Goal: Transaction & Acquisition: Purchase product/service

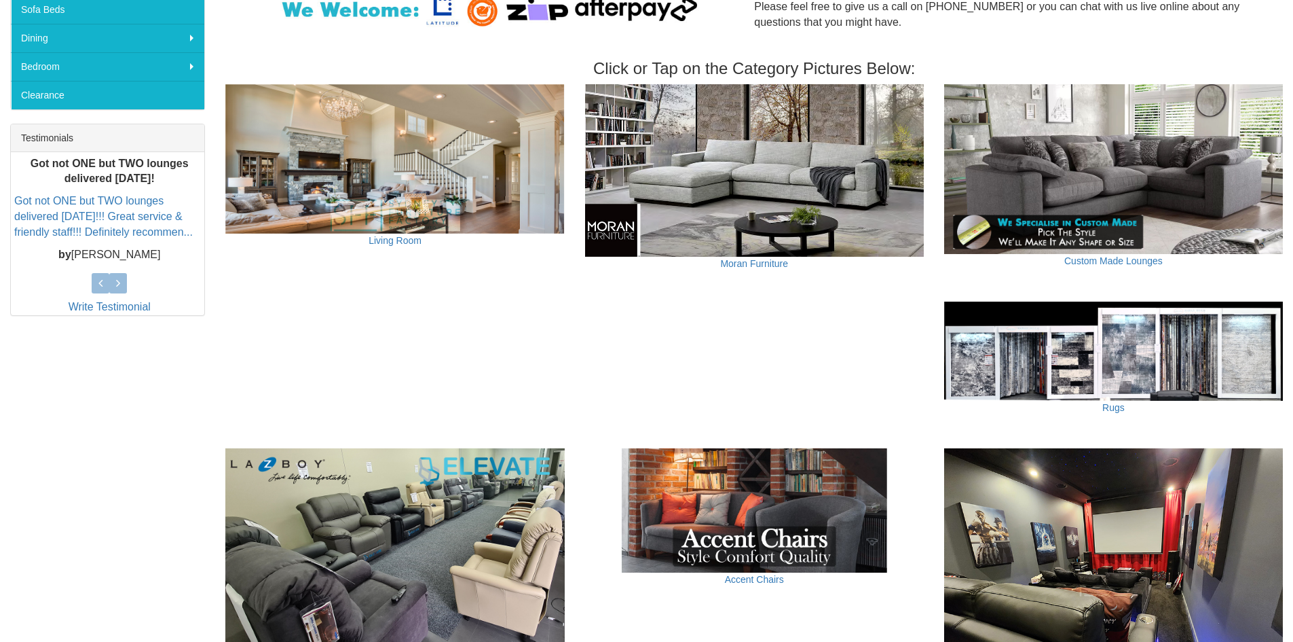
scroll to position [679, 0]
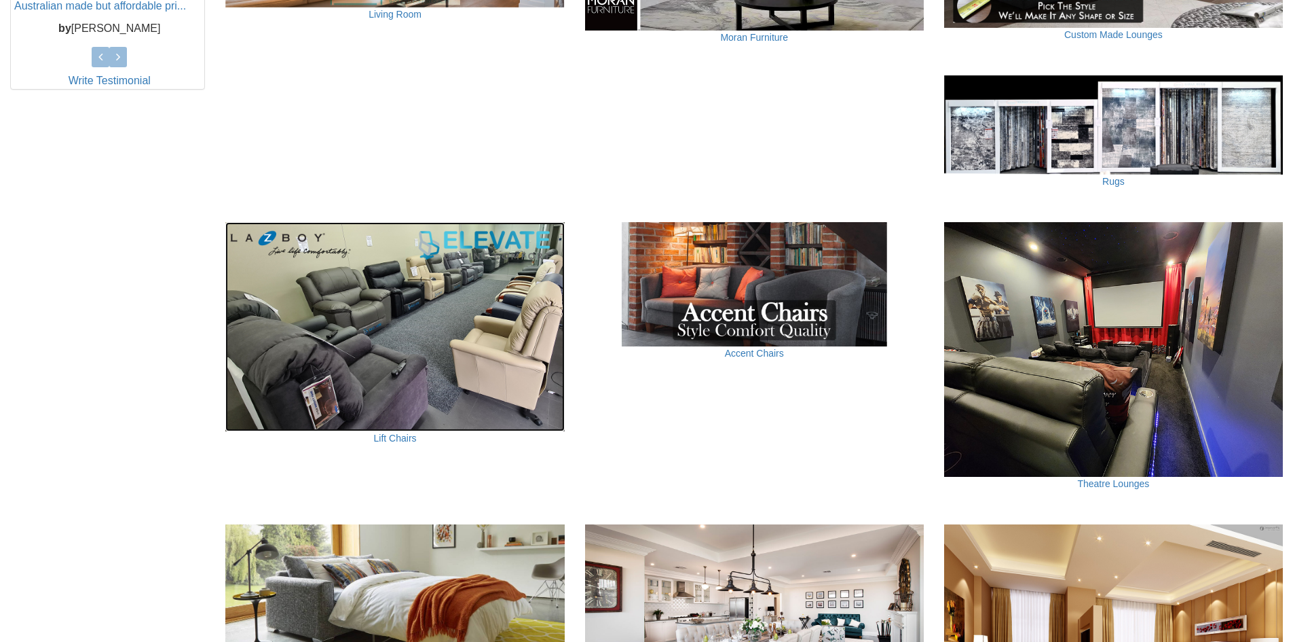
click at [391, 335] on img at bounding box center [394, 326] width 339 height 209
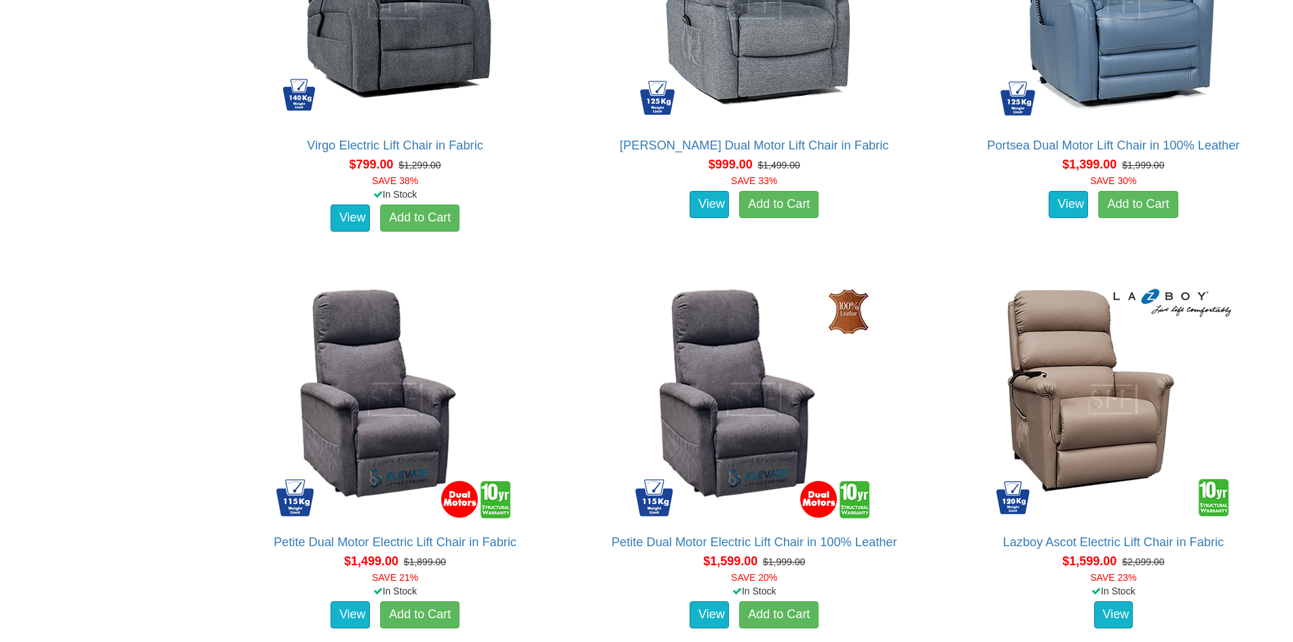
scroll to position [838, 0]
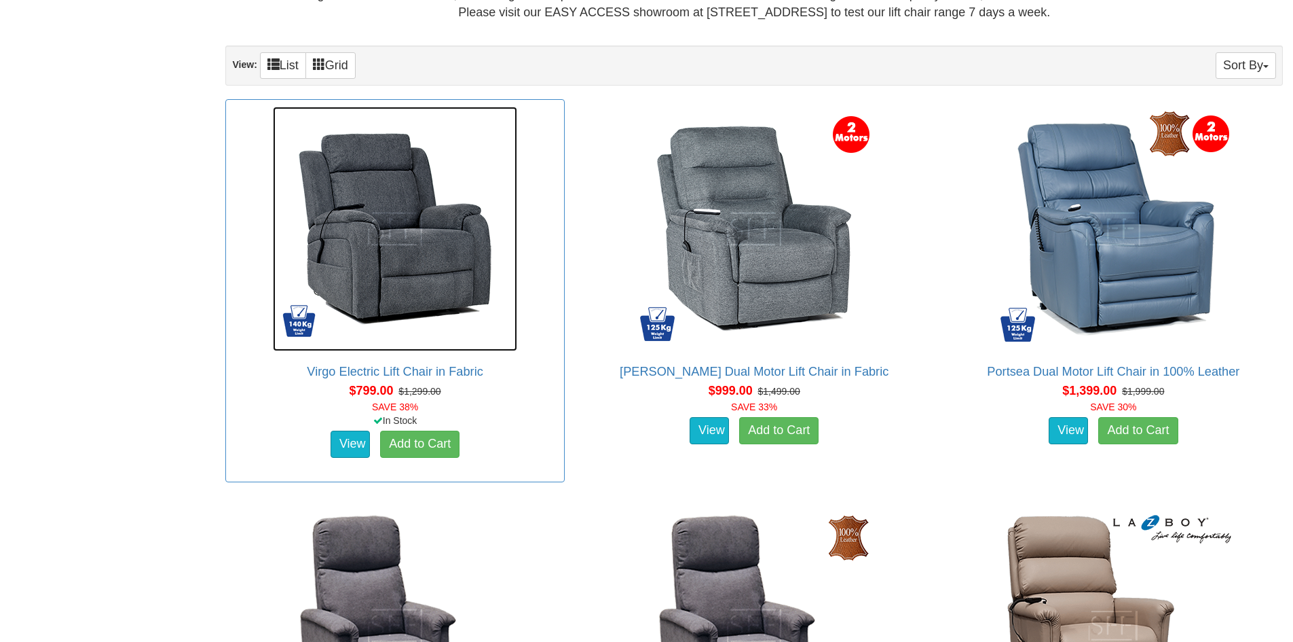
click at [423, 249] on img at bounding box center [395, 229] width 244 height 244
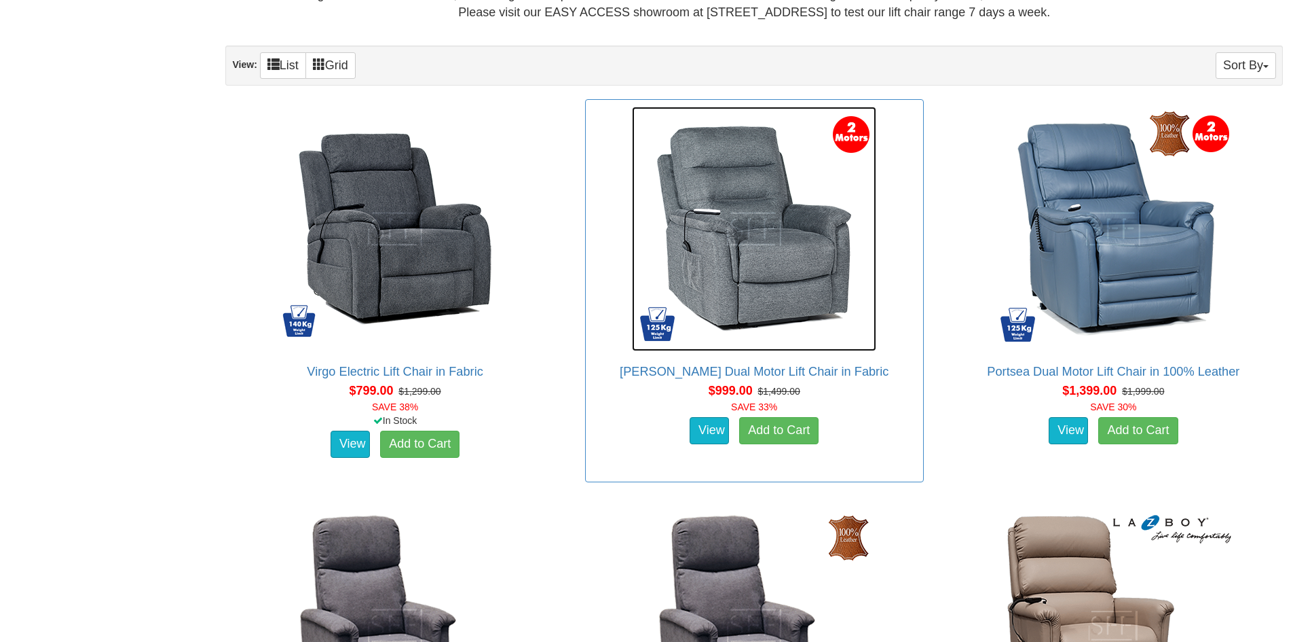
click at [760, 263] on img at bounding box center [754, 229] width 244 height 244
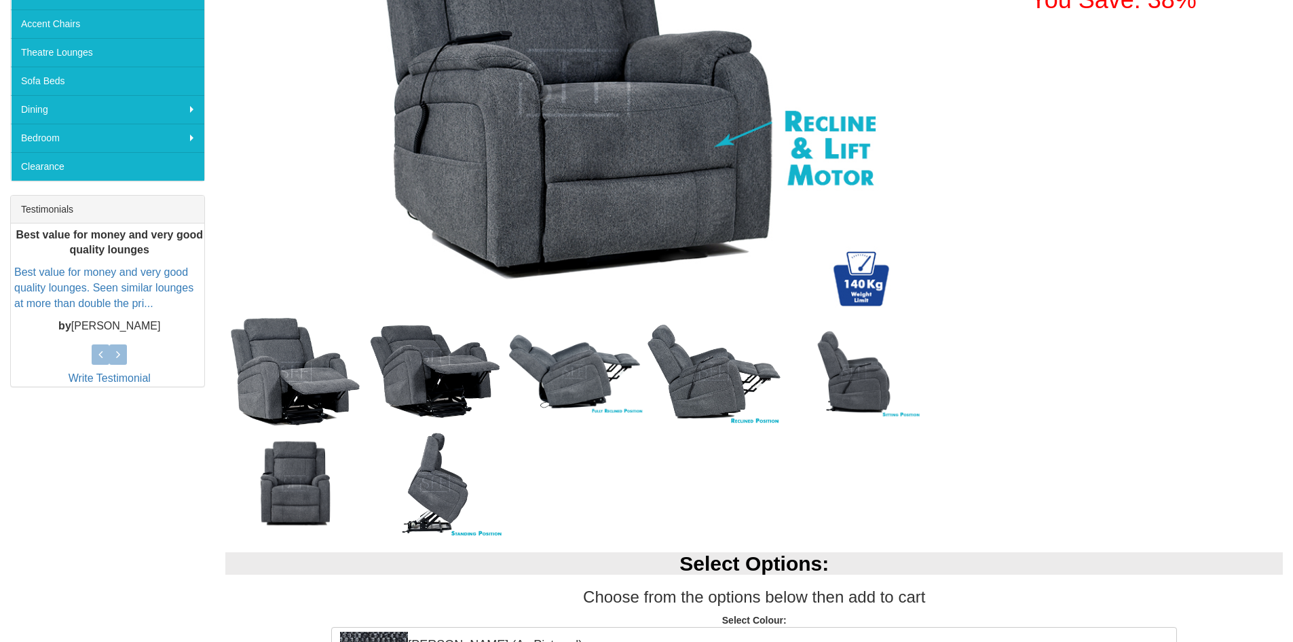
scroll to position [453, 0]
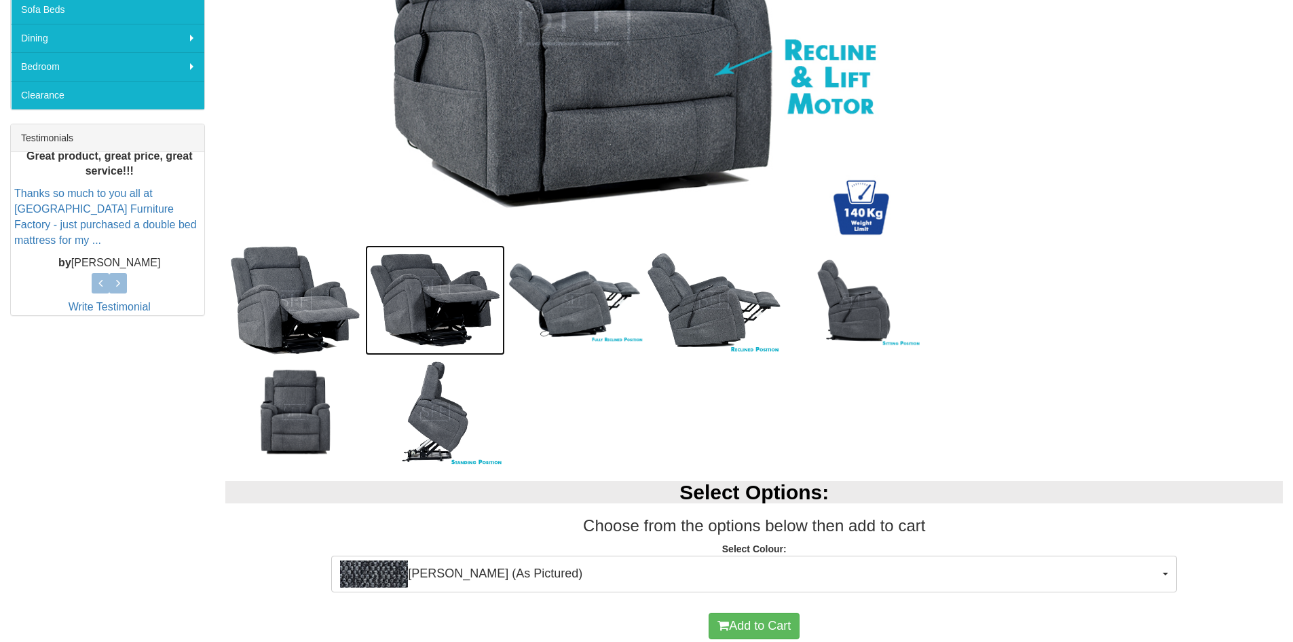
click at [421, 289] on img at bounding box center [435, 300] width 140 height 110
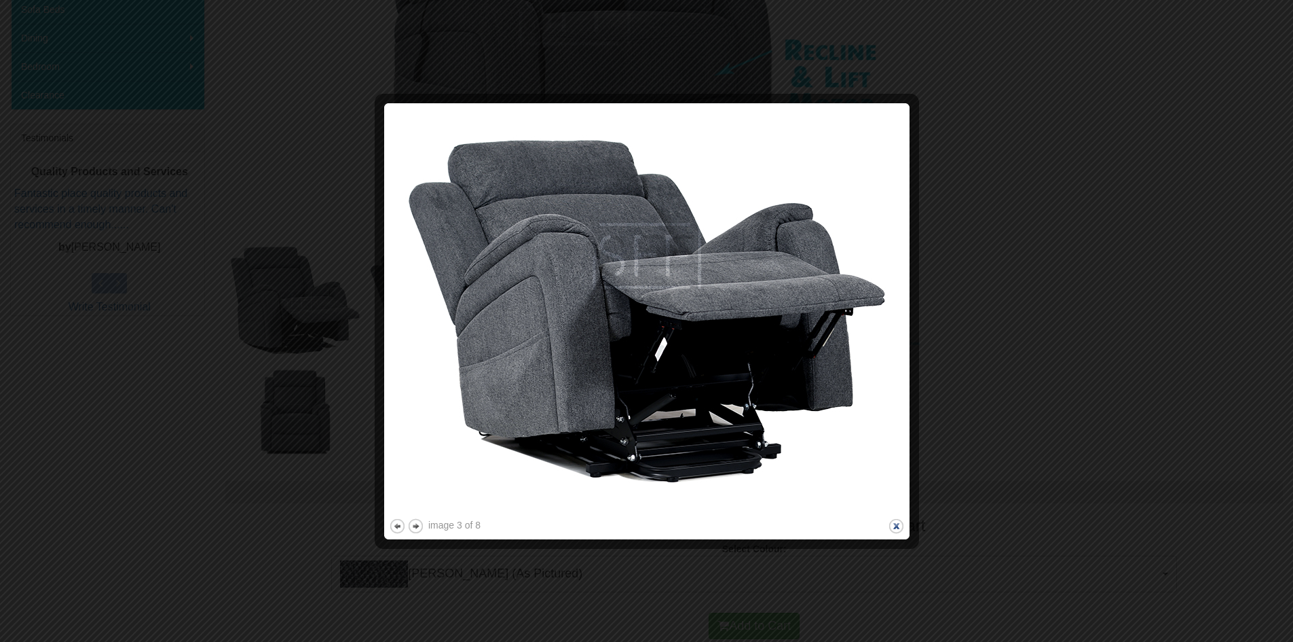
click at [900, 525] on button "close" at bounding box center [896, 525] width 17 height 17
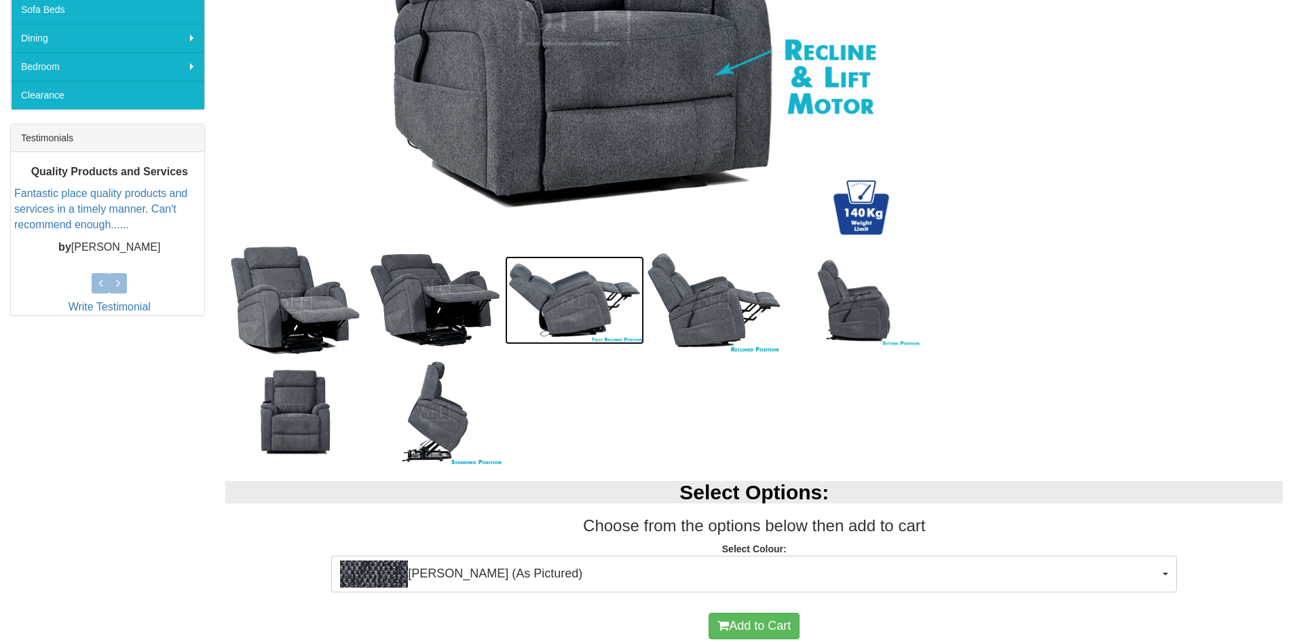
click at [576, 297] on img at bounding box center [575, 300] width 140 height 89
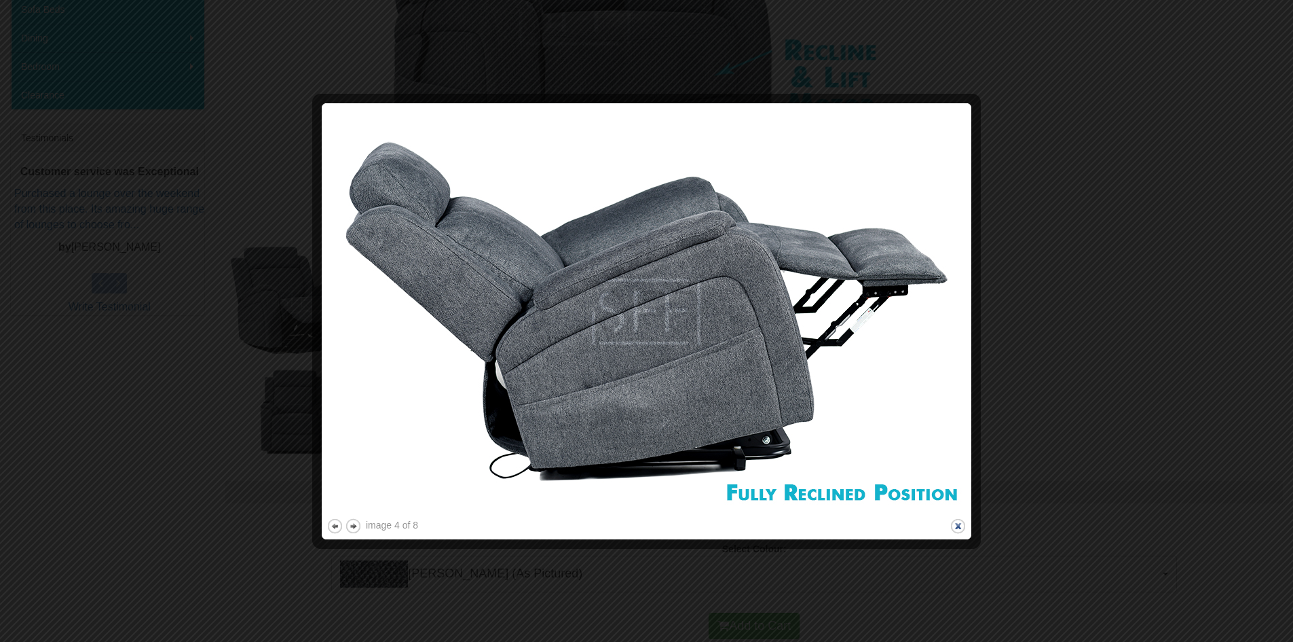
click at [960, 523] on button "close" at bounding box center [958, 525] width 17 height 17
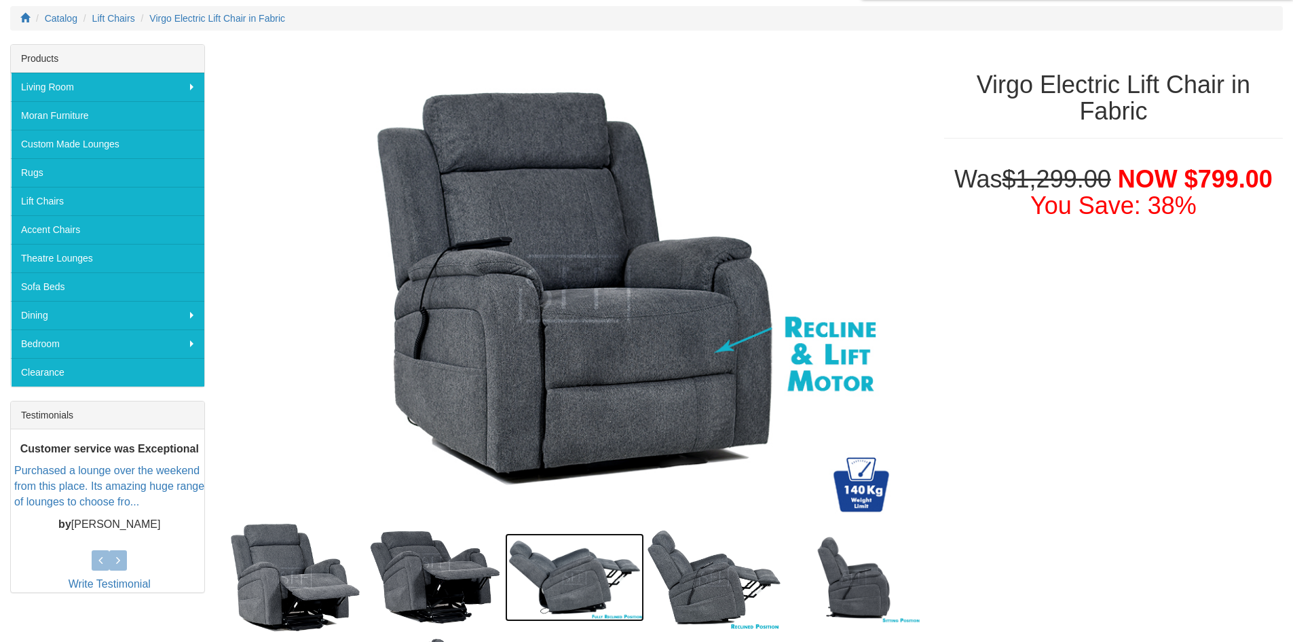
scroll to position [174, 0]
